Goal: Communication & Community: Answer question/provide support

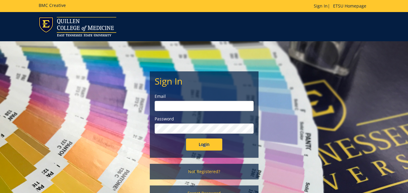
click at [228, 104] on input "email" at bounding box center [204, 106] width 99 height 10
click at [219, 112] on form "Sign In Email [EMAIL_ADDRESS][DOMAIN_NAME] Password Login" at bounding box center [204, 113] width 99 height 75
click at [218, 108] on input "[EMAIL_ADDRESS][DOMAIN_NAME]" at bounding box center [204, 106] width 99 height 10
type input "f"
type input "[PERSON_NAME][EMAIL_ADDRESS][DOMAIN_NAME]"
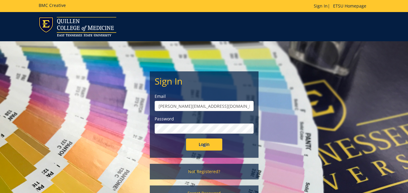
click at [186, 139] on input "Login" at bounding box center [204, 145] width 36 height 12
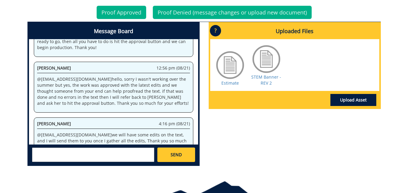
scroll to position [282, 0]
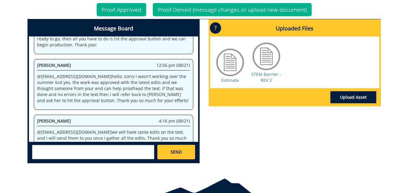
click at [143, 149] on textarea at bounding box center [93, 152] width 122 height 14
drag, startPoint x: 76, startPoint y: 85, endPoint x: 36, endPoint y: 85, distance: 40.1
click at [36, 115] on div "Fayrouz Nossir 4:16 pm (08/21) @ [EMAIL_ADDRESS][DOMAIN_NAME] we will have some…" at bounding box center [113, 131] width 159 height 33
copy p "@ [EMAIL_ADDRESS][DOMAIN_NAME]"
click at [51, 149] on textarea at bounding box center [93, 152] width 122 height 14
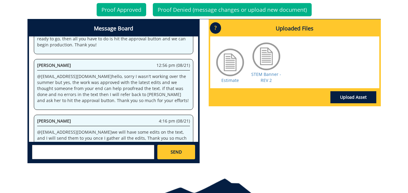
paste textarea "@[EMAIL_ADDRESS][DOMAIN_NAME]"
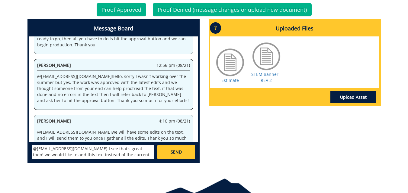
paste textarea "The Center of Excellence in STEM Education (CESE) is dedicated to inspiring lea…"
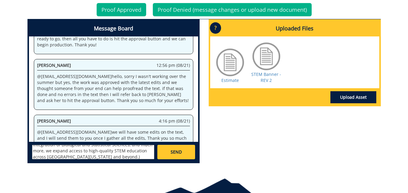
scroll to position [54, 0]
type textarea "@[EMAIL_ADDRESS][DOMAIN_NAME] I see that's great then! we would like to add thi…"
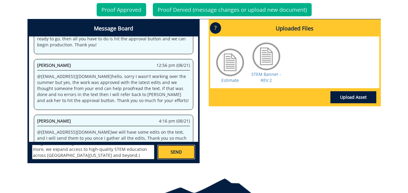
click at [175, 152] on span "SEND" at bounding box center [176, 152] width 11 height 6
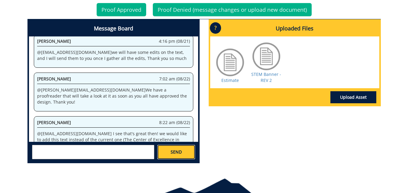
scroll to position [3594, 0]
